Goal: Information Seeking & Learning: Find specific page/section

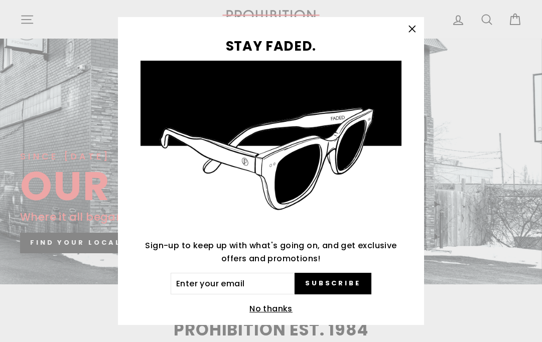
scroll to position [157, 0]
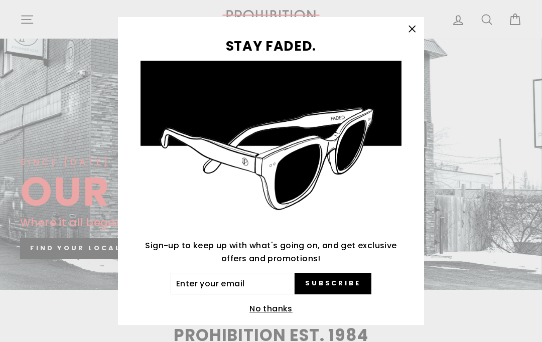
click at [413, 25] on icon "button" at bounding box center [412, 29] width 14 height 14
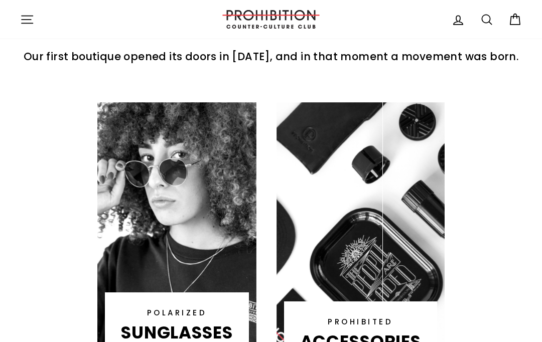
scroll to position [495, 0]
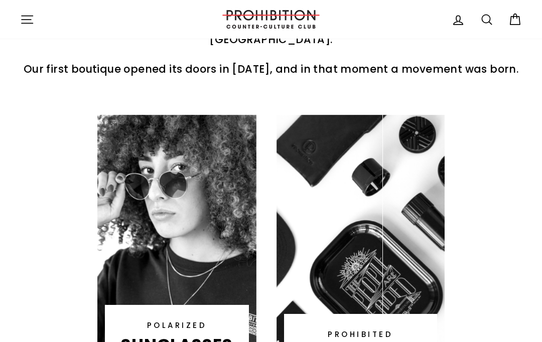
click at [395, 288] on link at bounding box center [361, 265] width 168 height 301
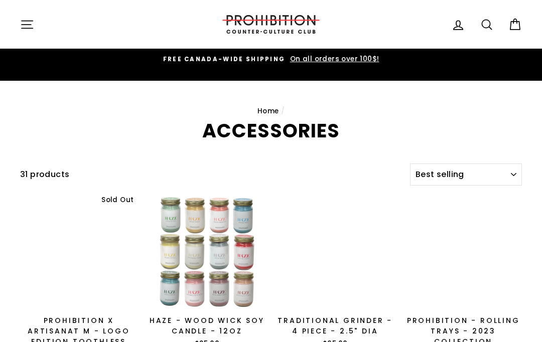
select select "best-selling"
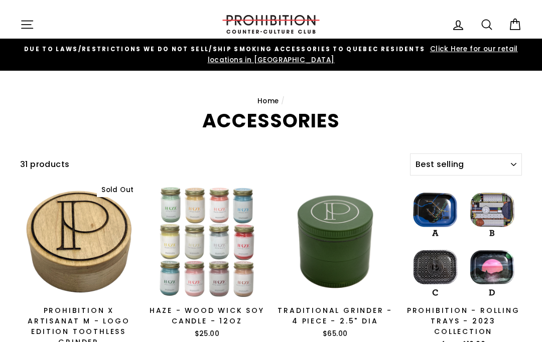
click at [491, 23] on icon at bounding box center [487, 25] width 14 height 14
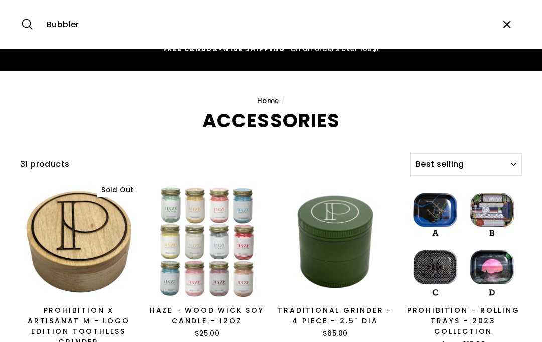
type input "Bubbler"
click at [31, 24] on button "Search" at bounding box center [31, 25] width 22 height 34
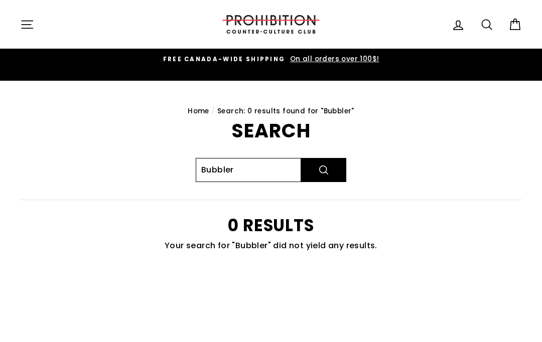
click at [281, 178] on input "Bubbler" at bounding box center [248, 170] width 105 height 24
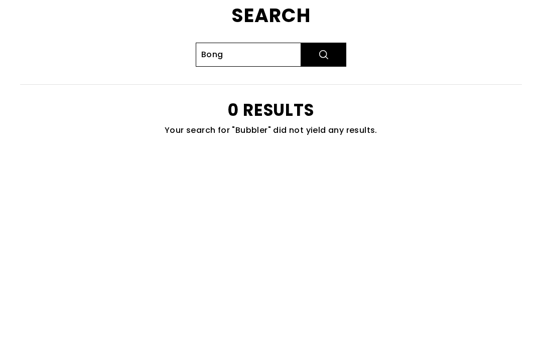
type input "Bong"
click at [324, 158] on button "Search" at bounding box center [323, 170] width 45 height 24
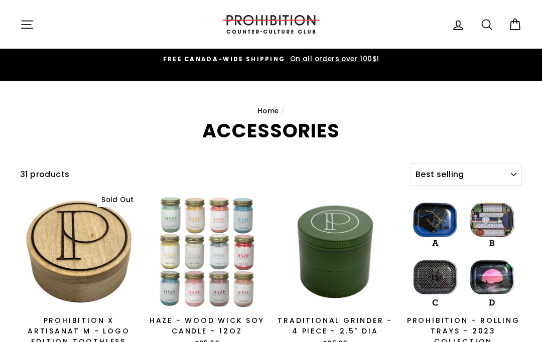
select select "best-selling"
click at [24, 28] on icon "button" at bounding box center [27, 25] width 11 height 8
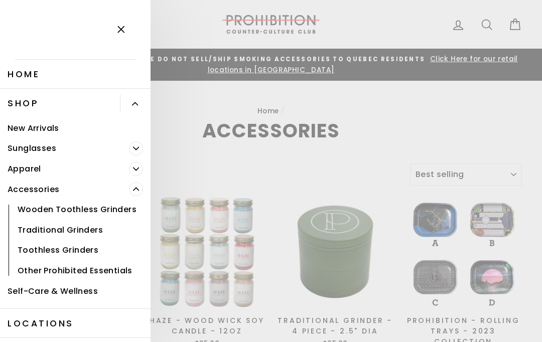
click at [118, 28] on icon "button" at bounding box center [121, 30] width 14 height 14
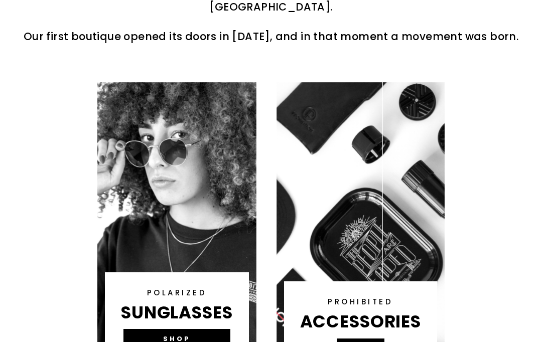
scroll to position [537, 0]
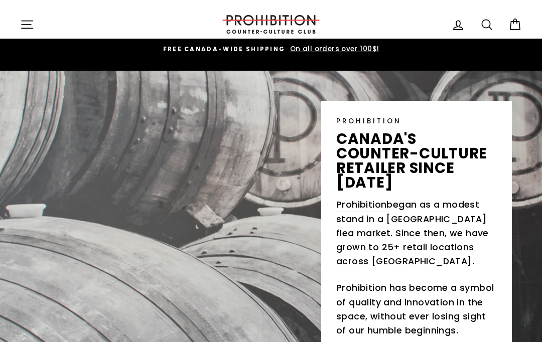
click at [30, 25] on icon "button" at bounding box center [27, 25] width 14 height 14
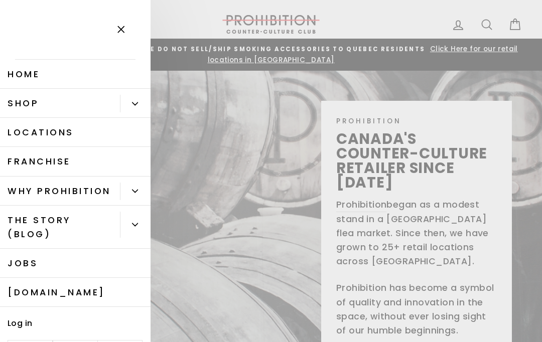
click at [140, 103] on button "Primary" at bounding box center [135, 104] width 31 height 18
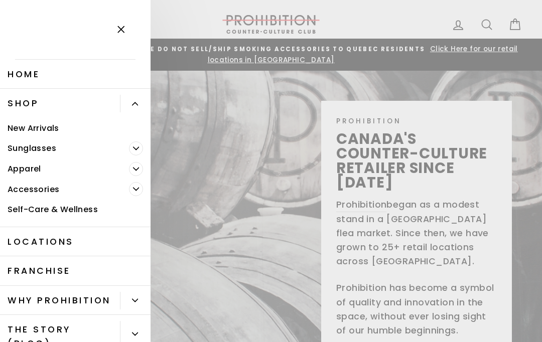
click at [137, 169] on icon "Primary" at bounding box center [137, 169] width 6 height 3
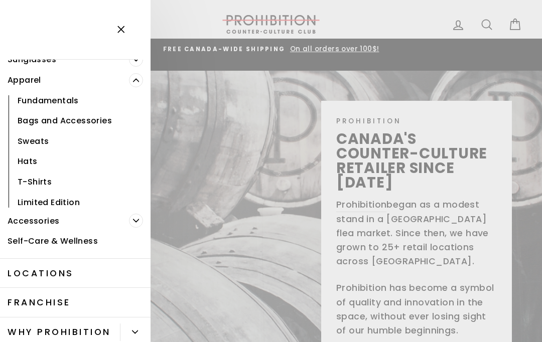
scroll to position [88, 0]
click at [135, 226] on span "Primary" at bounding box center [136, 221] width 14 height 14
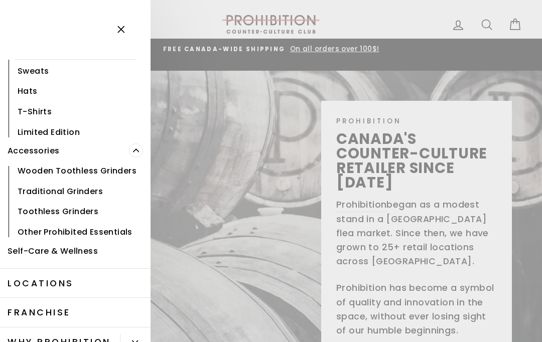
scroll to position [159, 0]
click at [103, 255] on link "Self-Care & Wellness" at bounding box center [75, 252] width 151 height 21
